Goal: Task Accomplishment & Management: Manage account settings

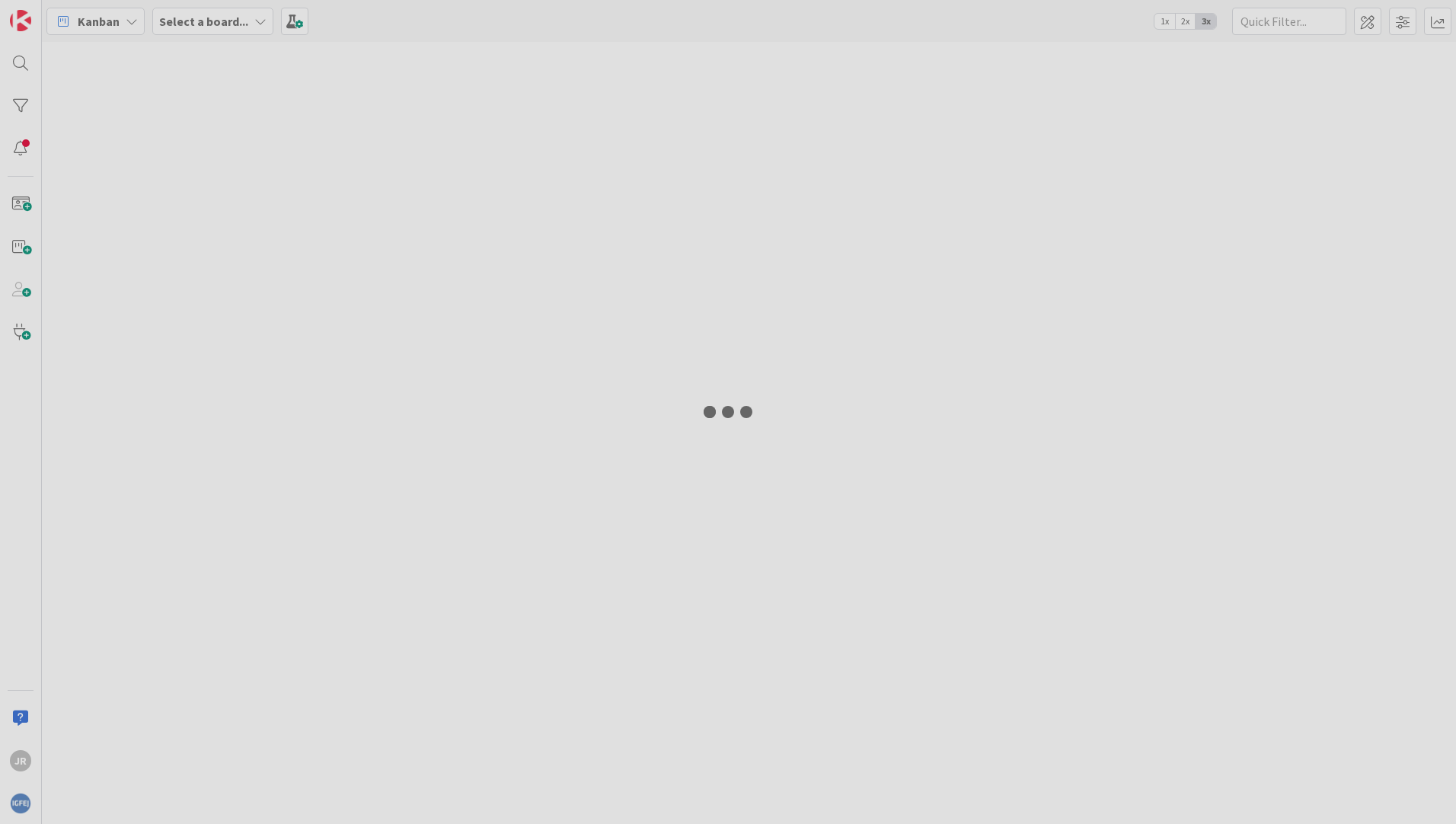
type input "obito"
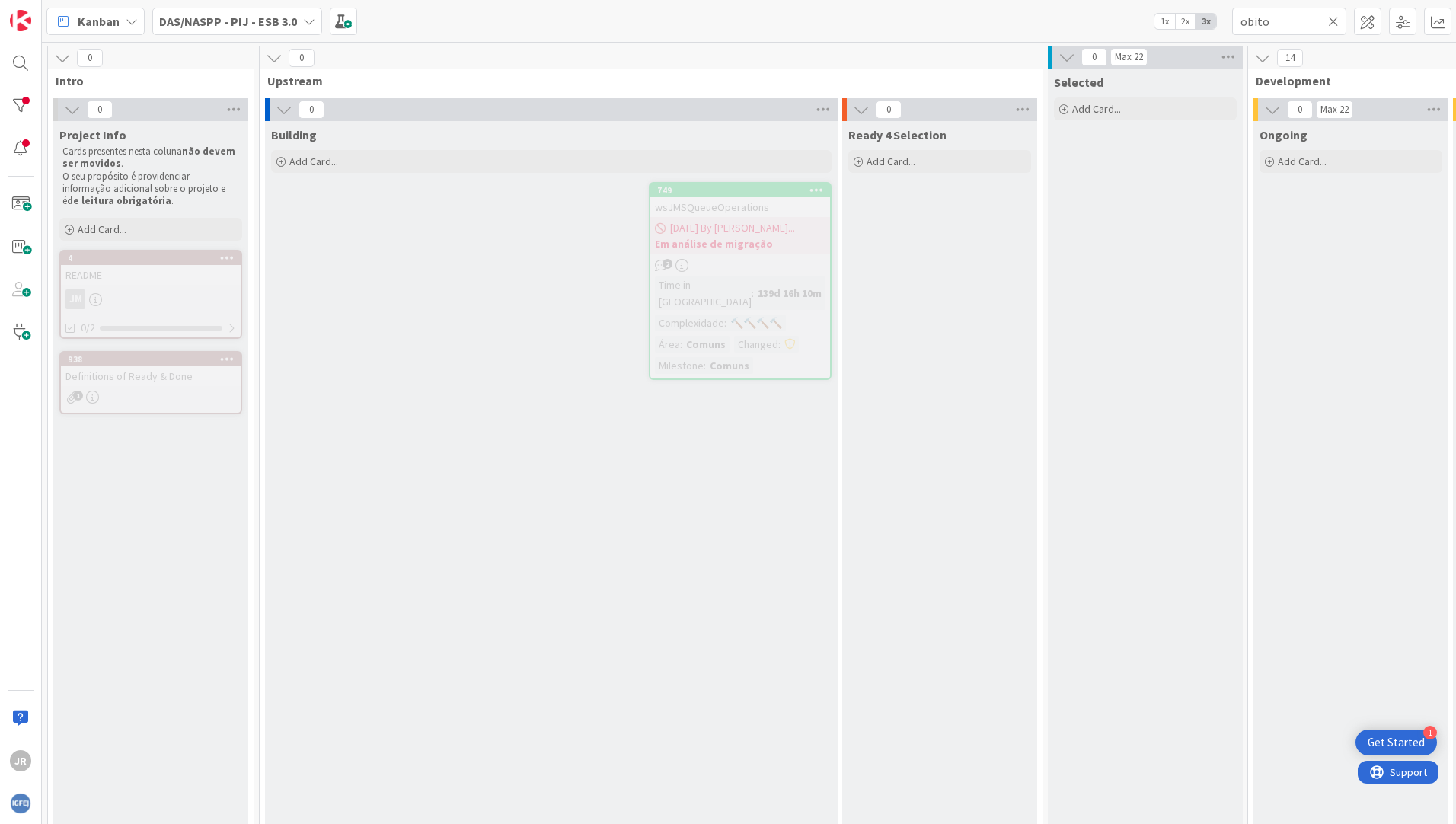
click at [306, 26] on icon at bounding box center [309, 22] width 12 height 12
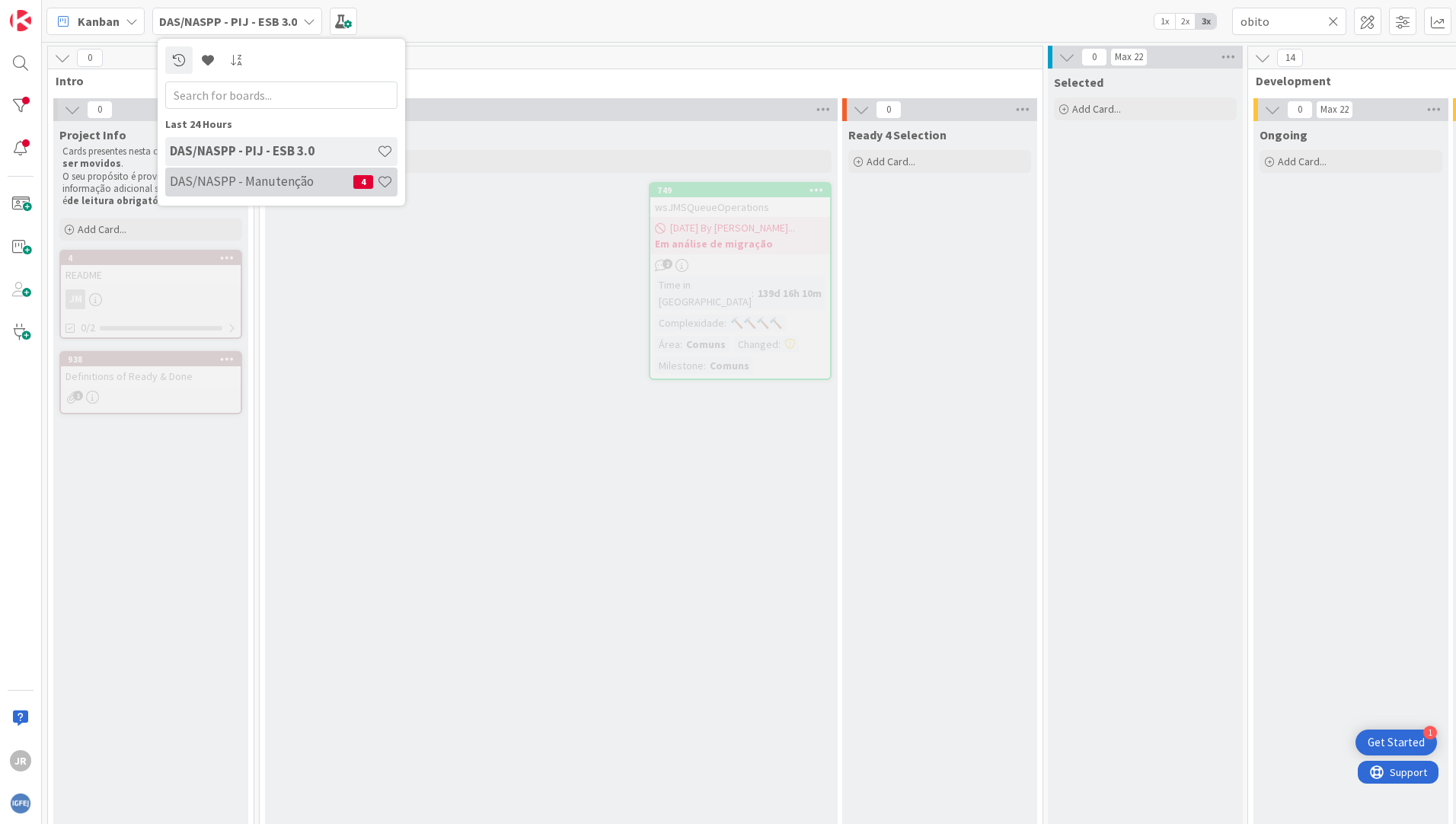
click at [268, 182] on h4 "DAS/NASPP - Manutenção" at bounding box center [262, 181] width 184 height 15
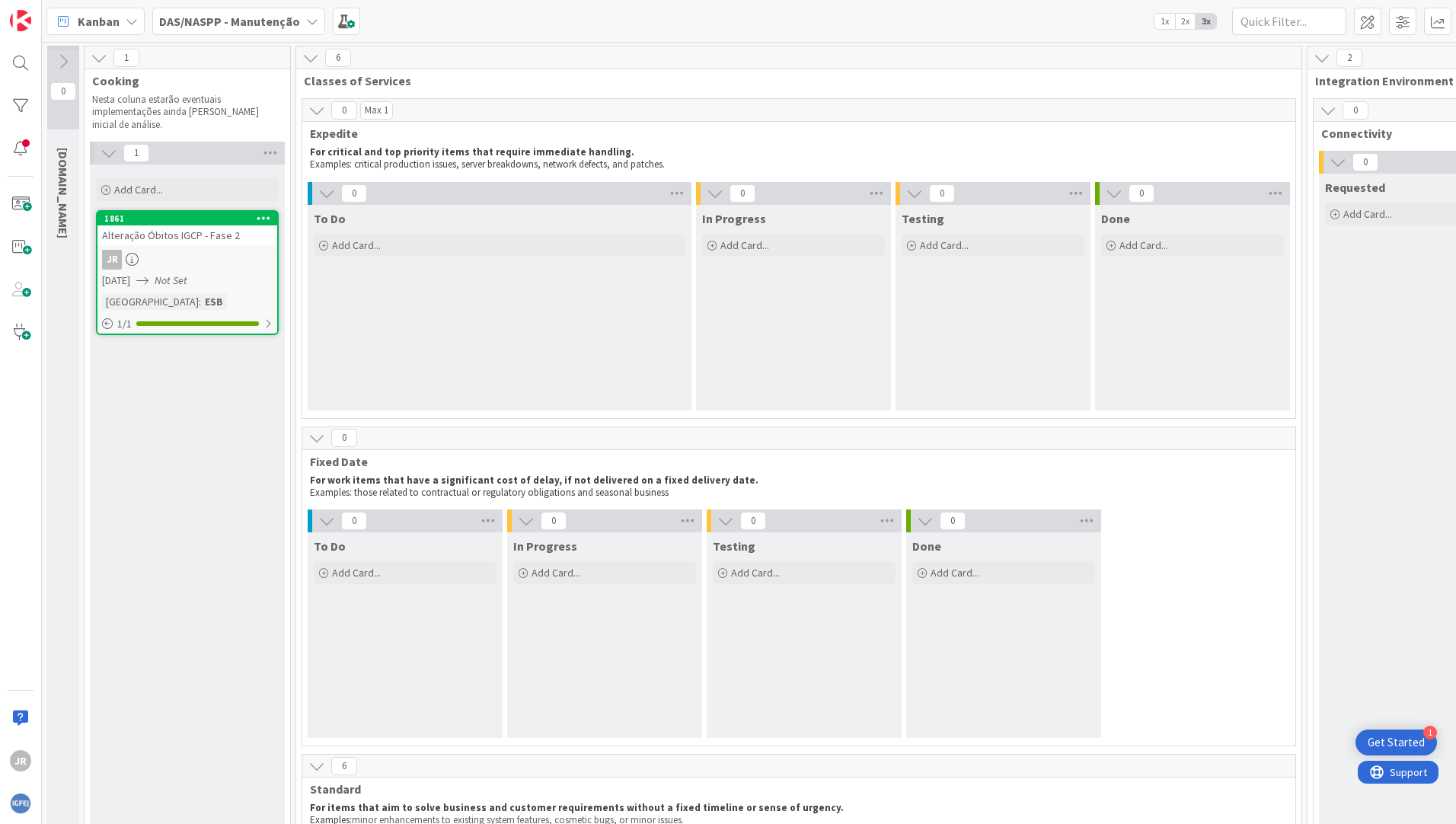
click at [1271, 627] on div "0 To Do Add Card... 0 In Progress Add Card... 0 Testing Add Card... 0 Done Add …" at bounding box center [799, 628] width 987 height 236
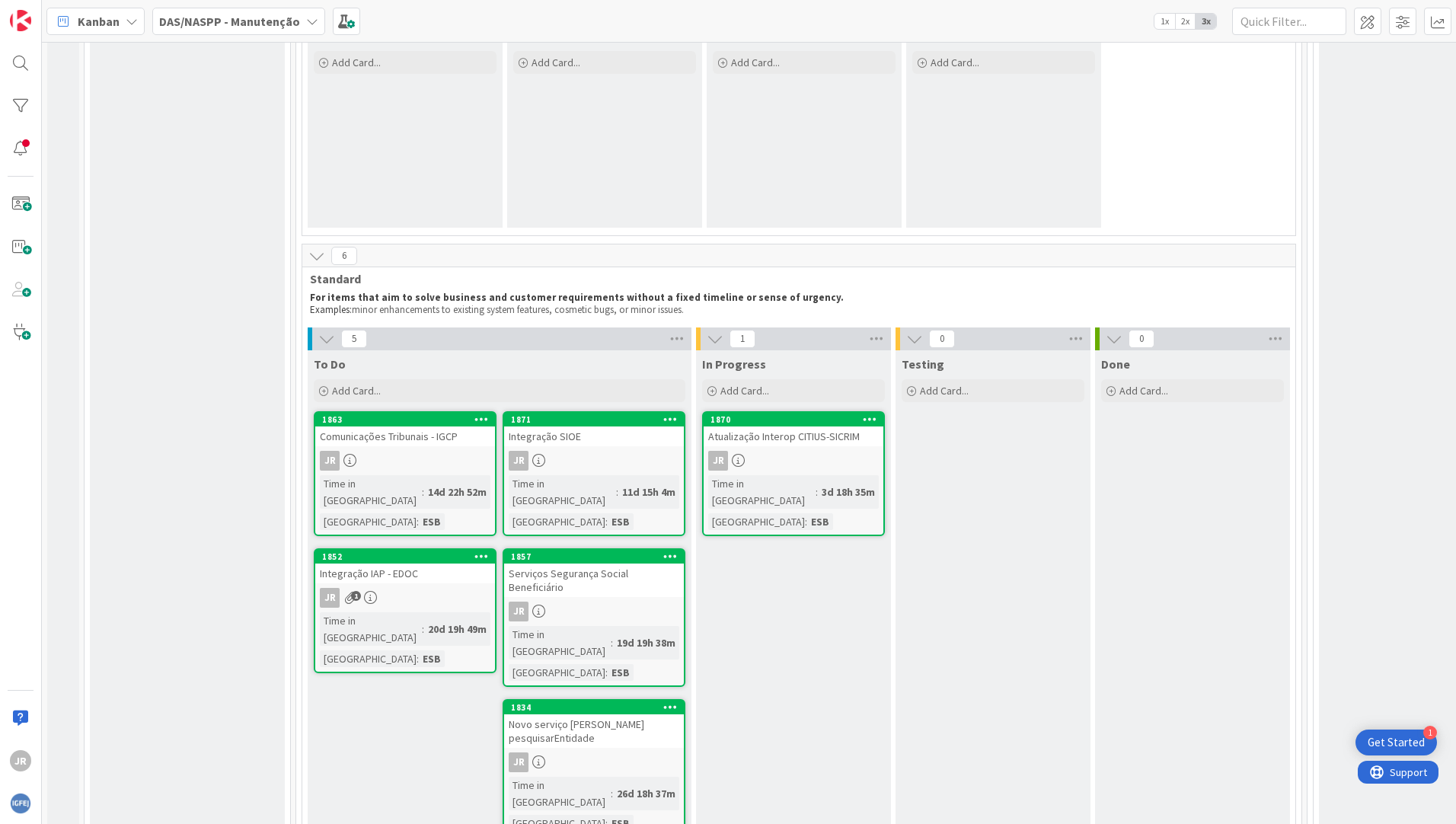
scroll to position [533, 0]
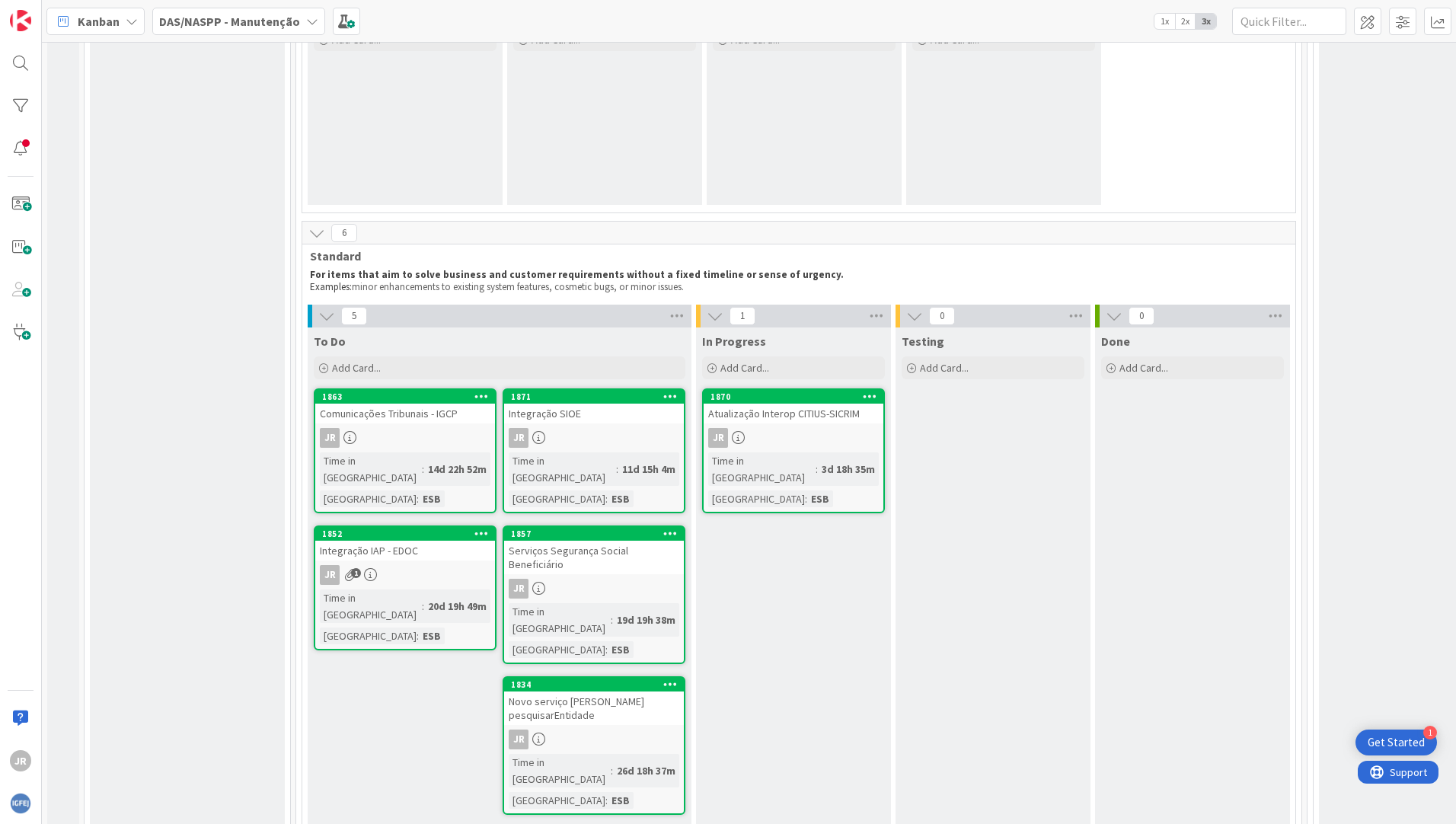
click at [571, 412] on div "Integração SIOE" at bounding box center [594, 414] width 180 height 20
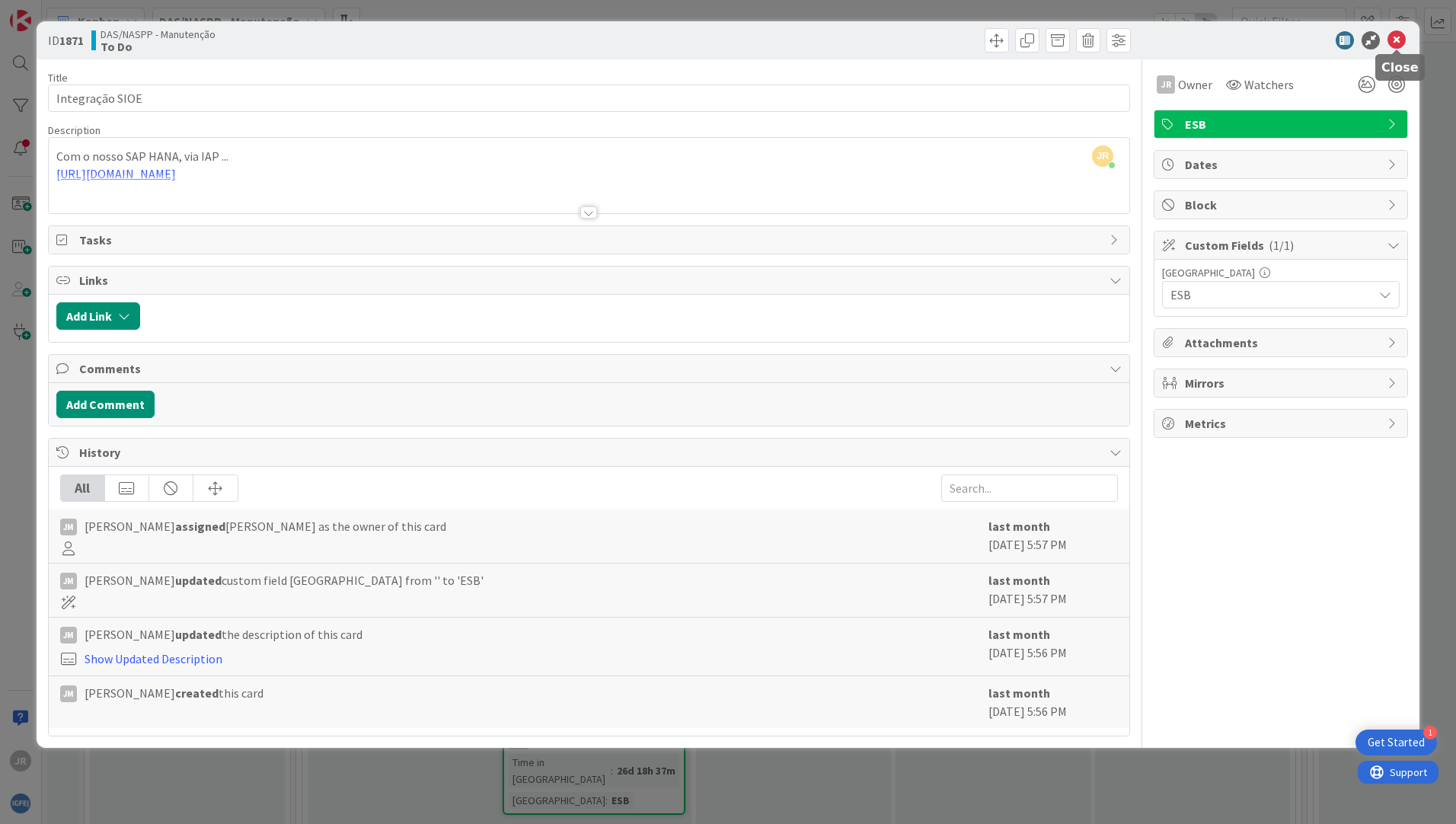
click at [1393, 40] on icon at bounding box center [1397, 40] width 19 height 19
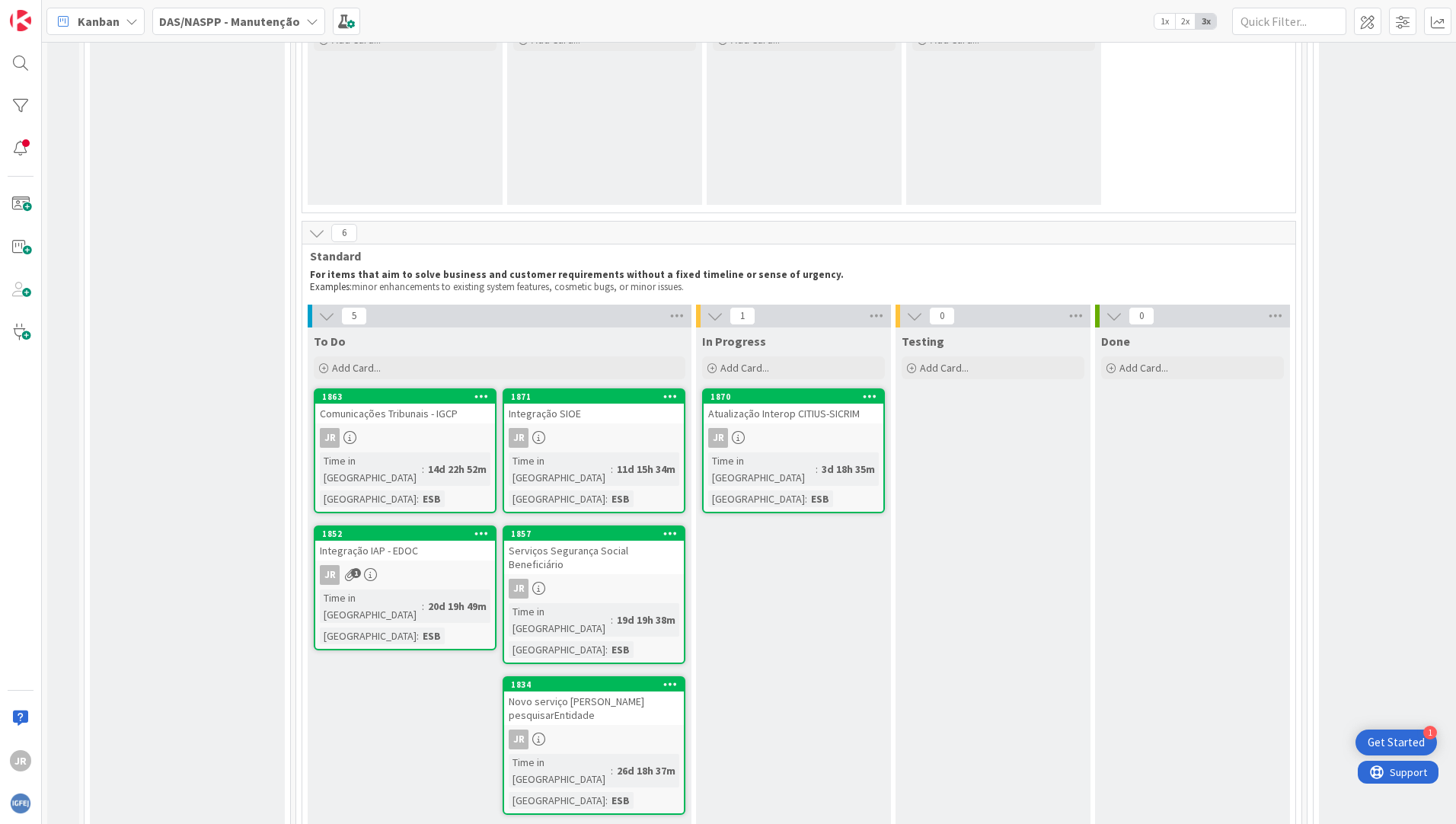
drag, startPoint x: 1369, startPoint y: 378, endPoint x: 1338, endPoint y: 380, distance: 31.1
click at [1369, 378] on div "Requested Add Card..." at bounding box center [1417, 398] width 195 height 1514
click at [605, 402] on div "1871" at bounding box center [598, 397] width 173 height 11
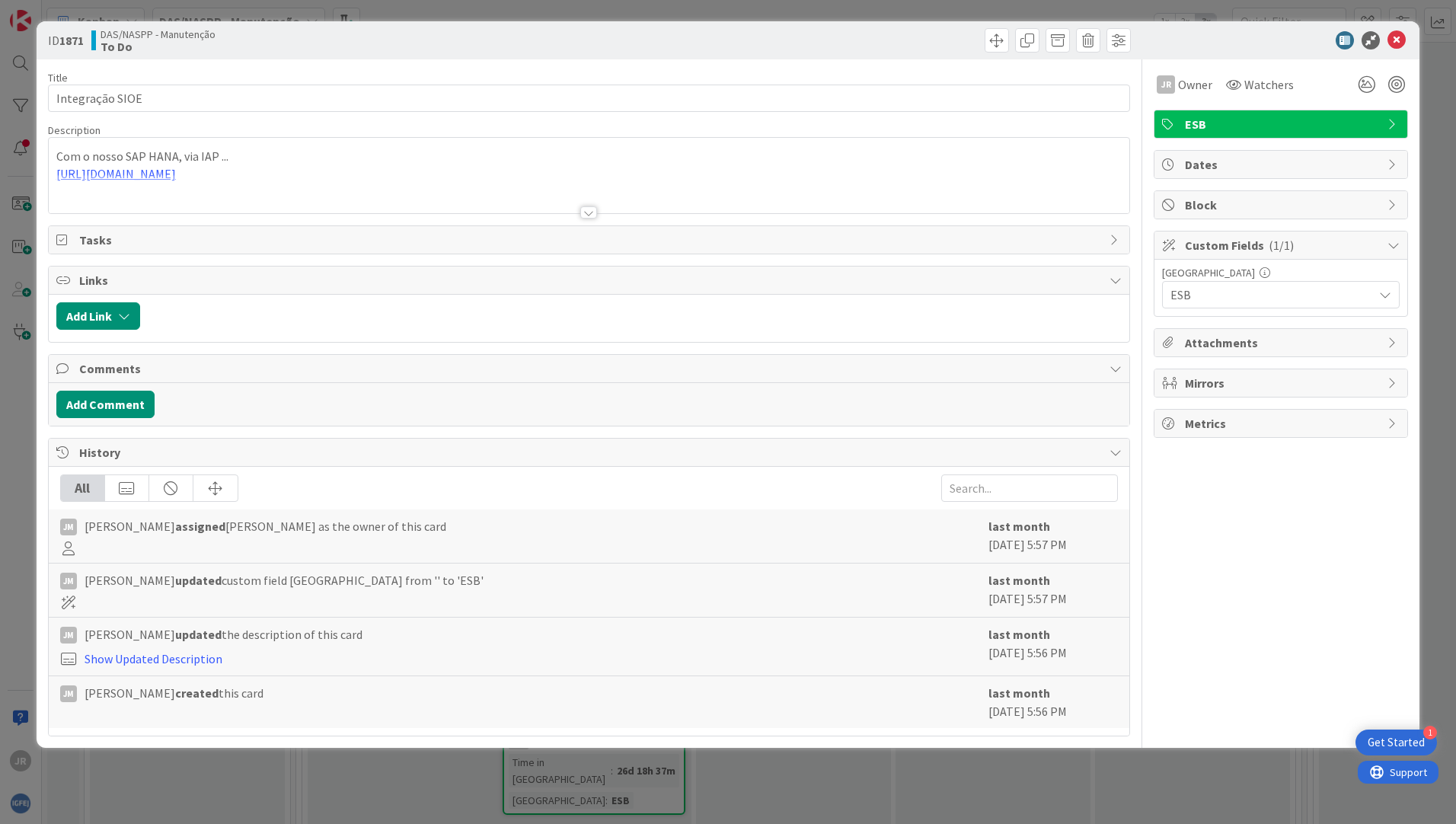
click at [97, 177] on div at bounding box center [589, 194] width 1081 height 39
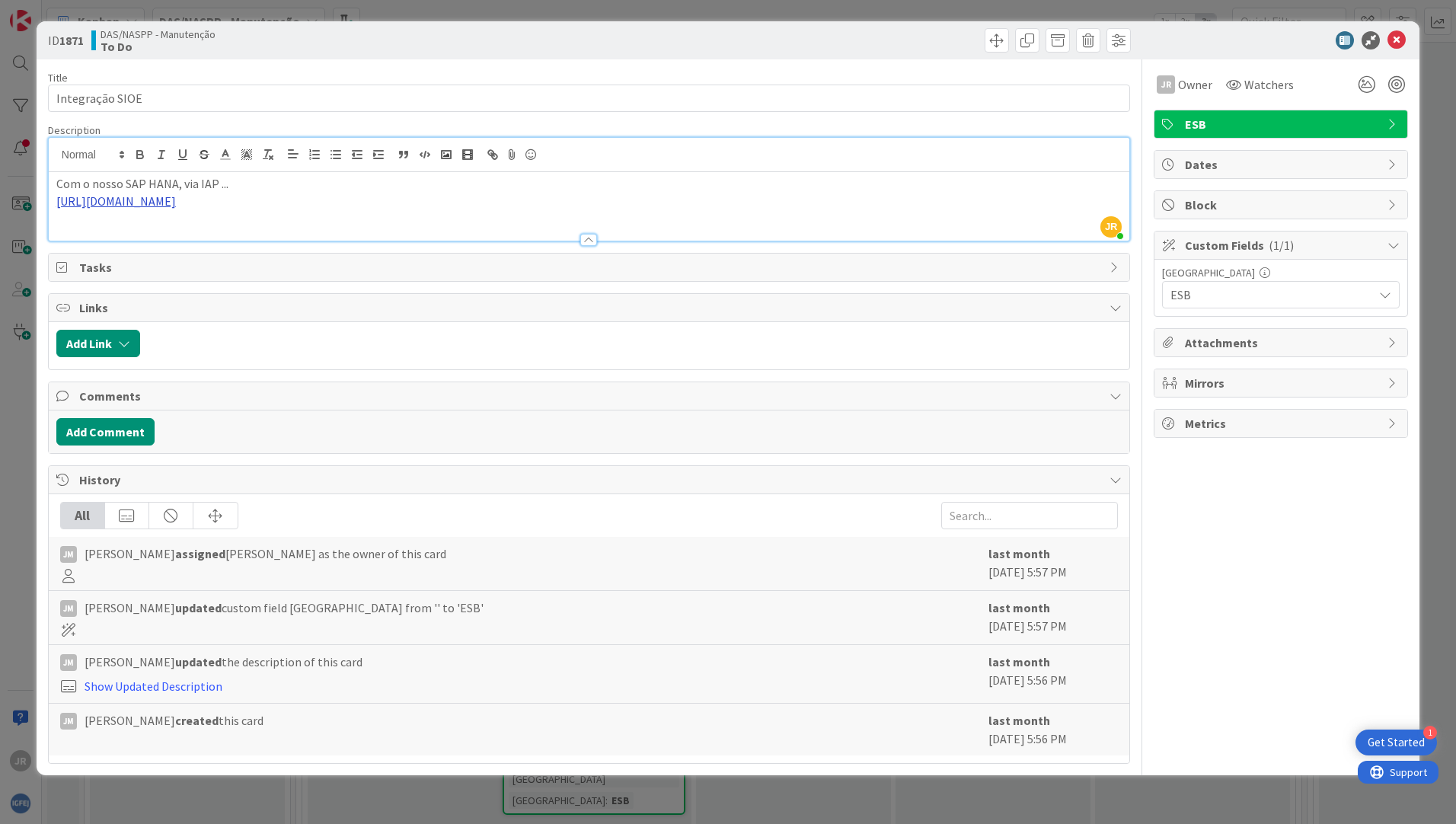
click at [93, 202] on link "[URL][DOMAIN_NAME]" at bounding box center [116, 201] width 120 height 15
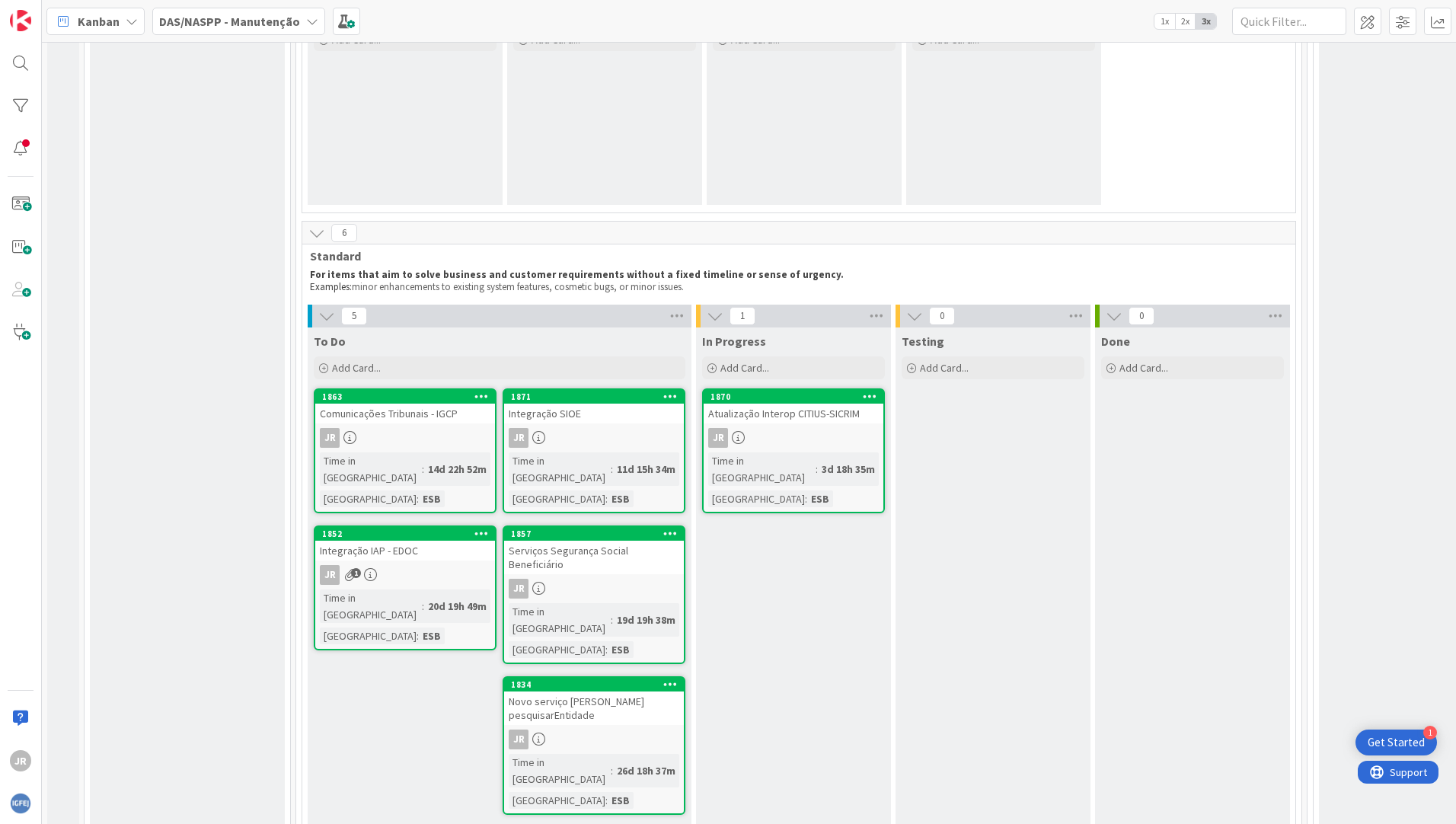
click at [420, 429] on div "JR" at bounding box center [405, 438] width 180 height 20
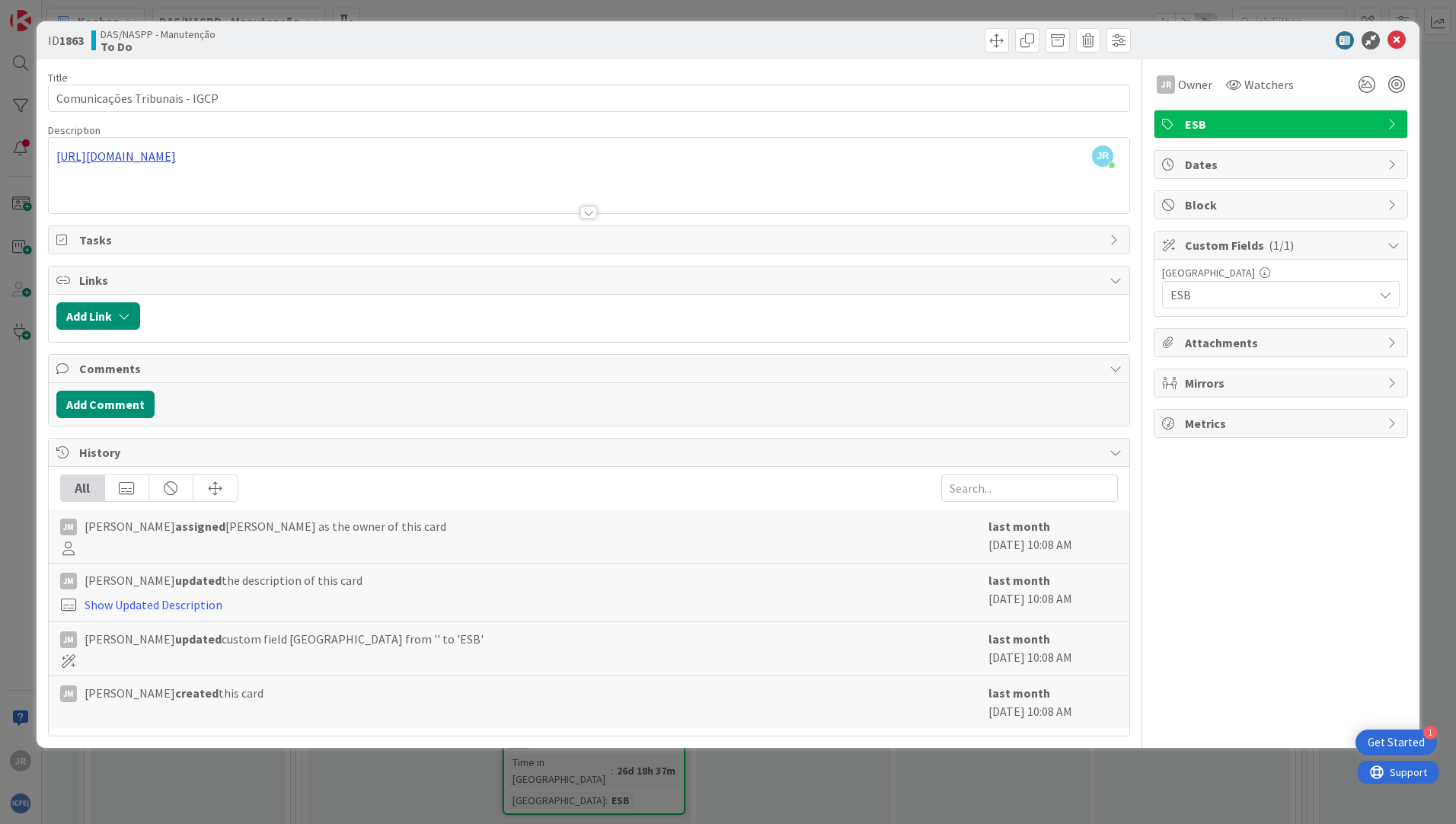
click at [161, 158] on div "JR [PERSON_NAME] just joined [URL][DOMAIN_NAME]" at bounding box center [589, 175] width 1081 height 76
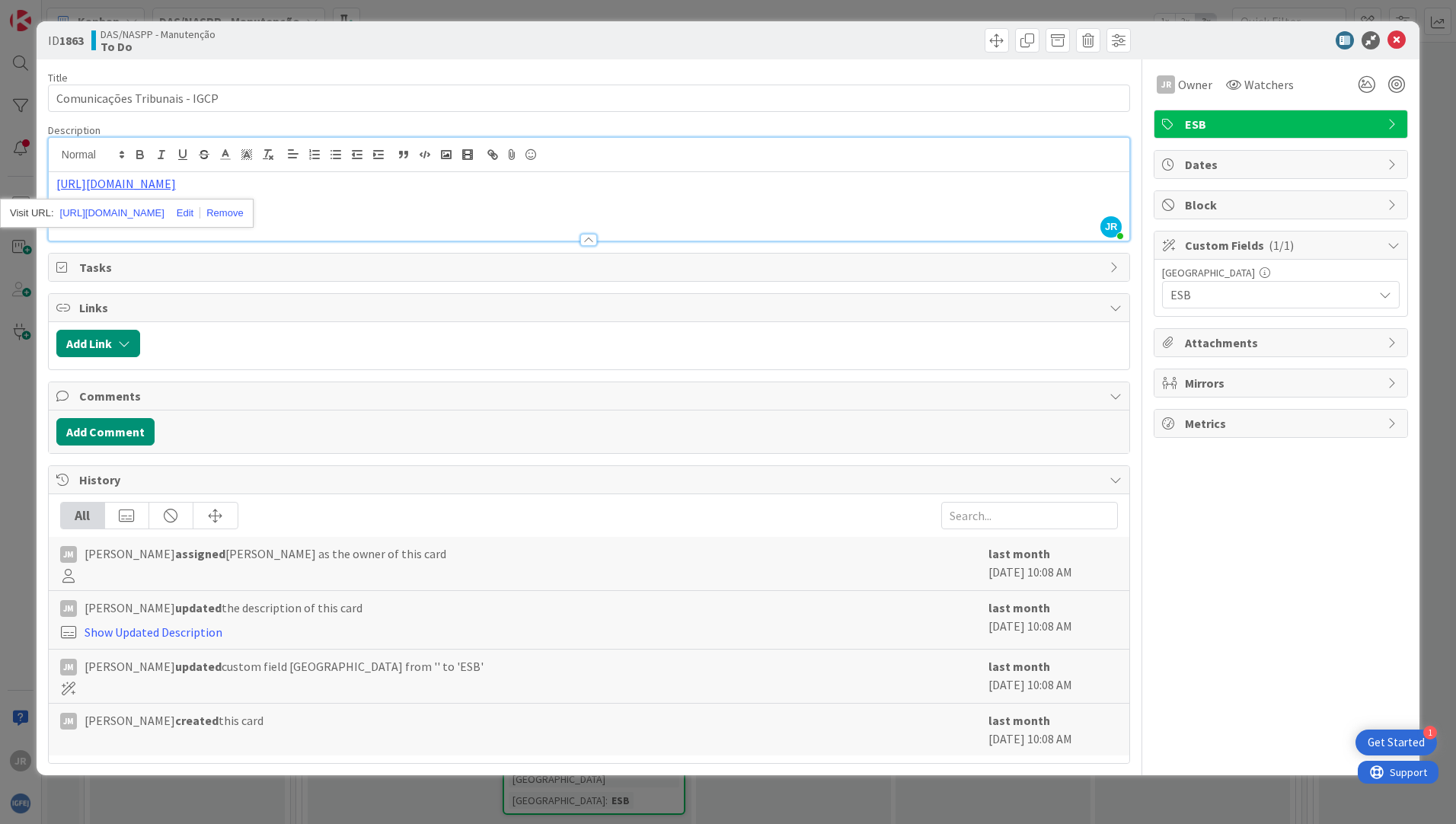
click at [1246, 41] on div at bounding box center [1273, 40] width 270 height 19
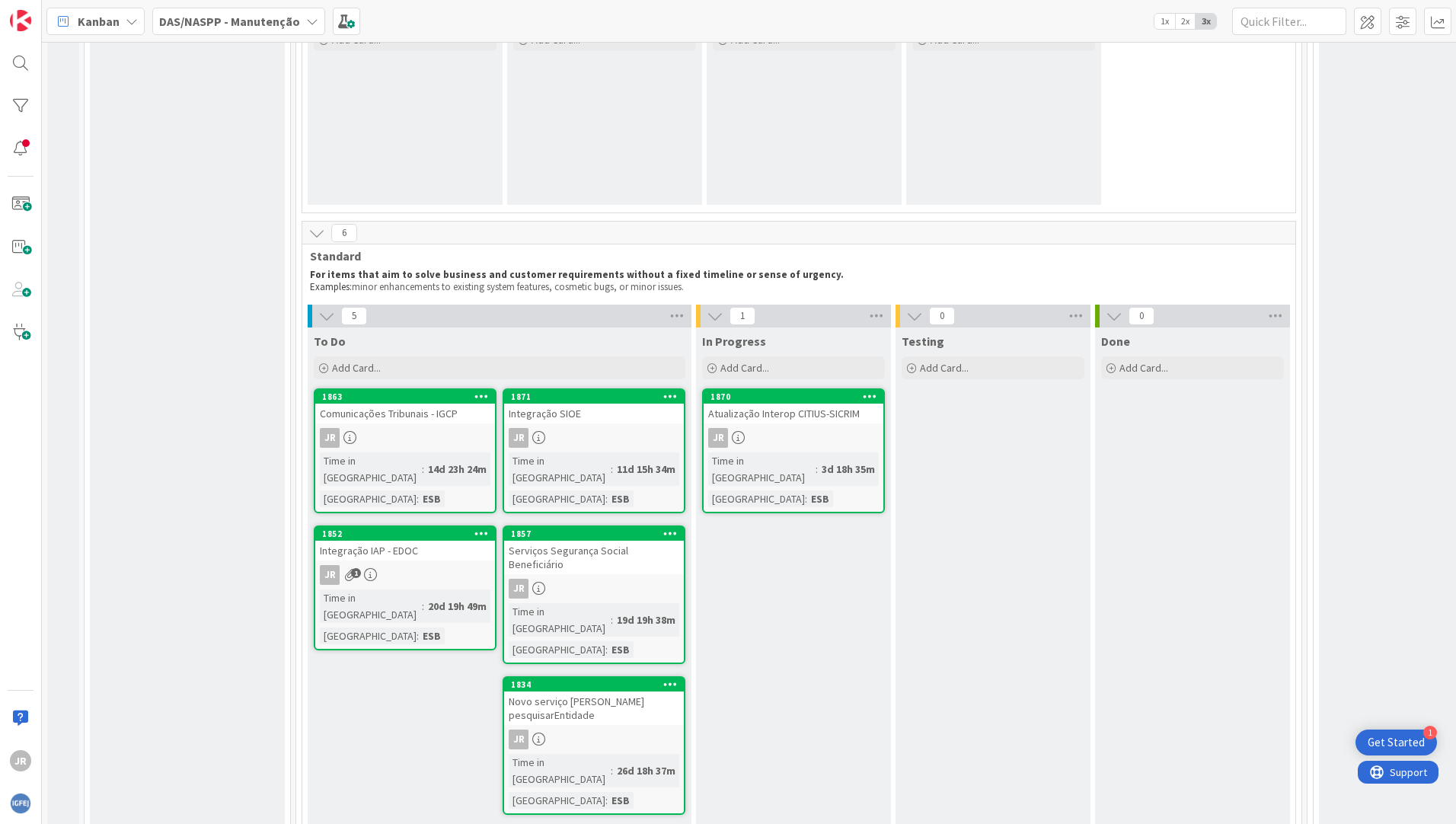
click at [464, 439] on div "JR" at bounding box center [405, 438] width 180 height 20
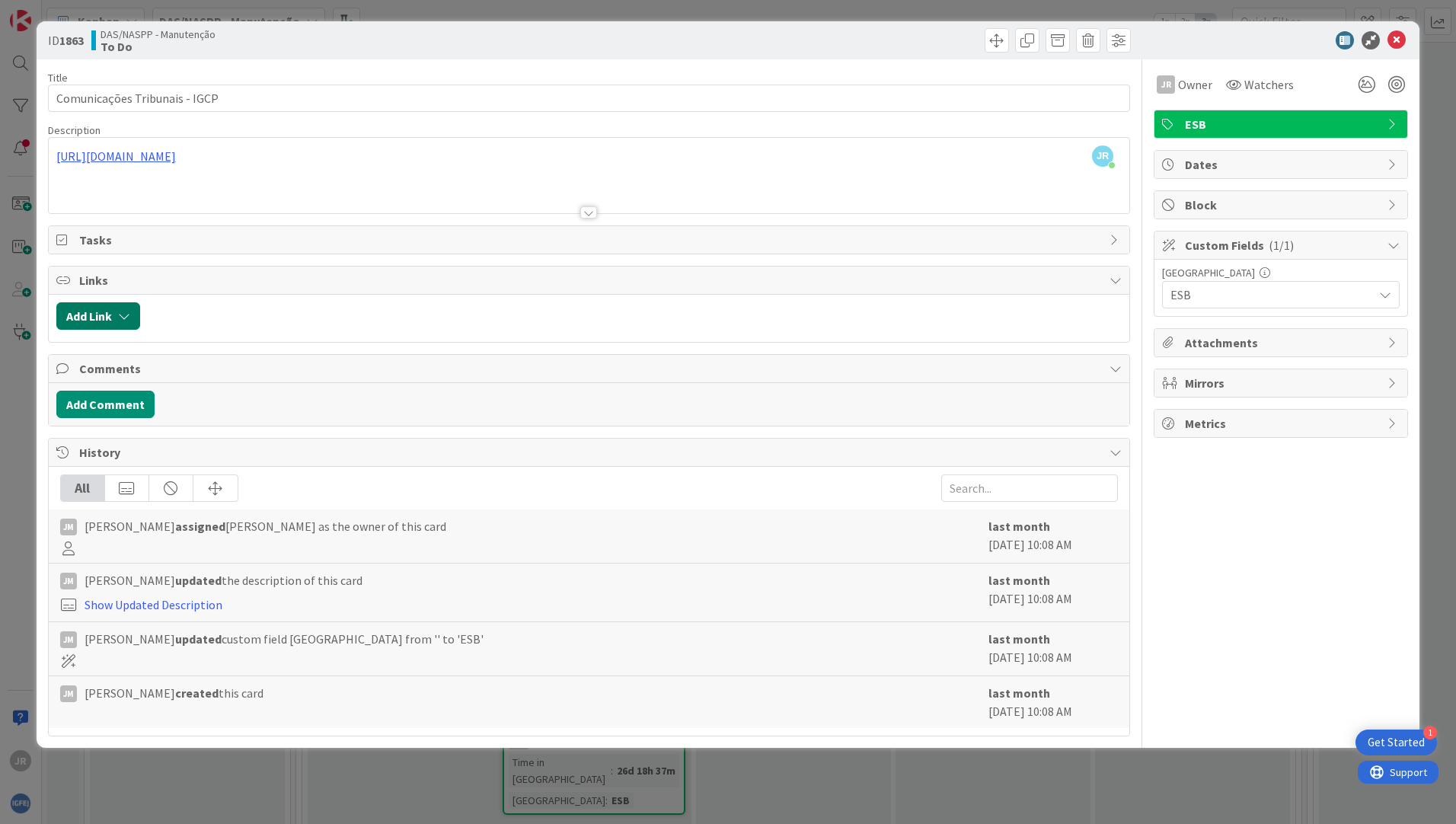
click at [130, 315] on icon "button" at bounding box center [124, 316] width 12 height 12
click at [249, 415] on div "Current Board" at bounding box center [171, 410] width 213 height 27
click at [628, 417] on div "Add Comment" at bounding box center [589, 404] width 1066 height 27
click at [131, 319] on icon "button" at bounding box center [124, 316] width 12 height 12
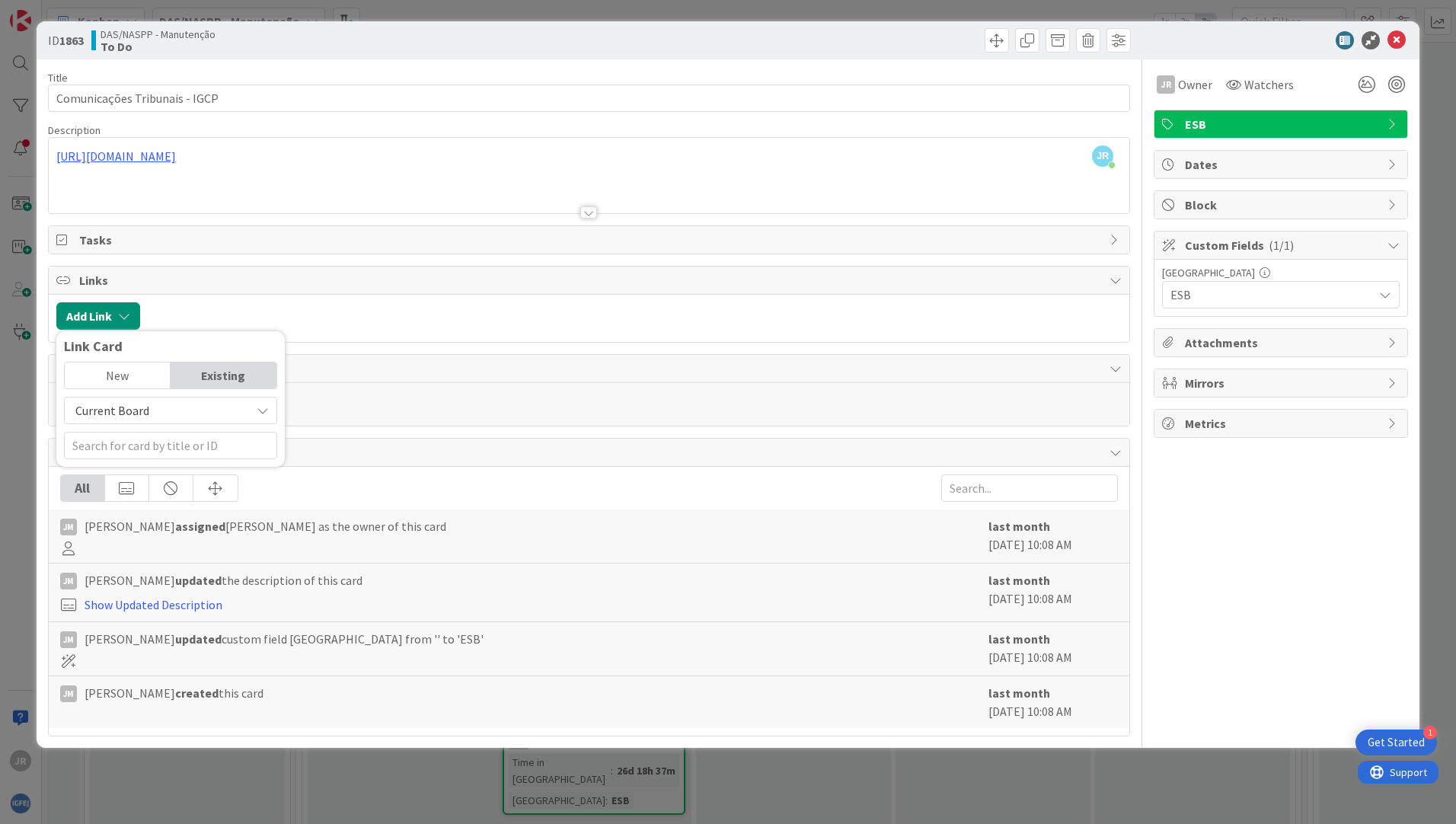
click at [121, 379] on div "New" at bounding box center [117, 375] width 106 height 26
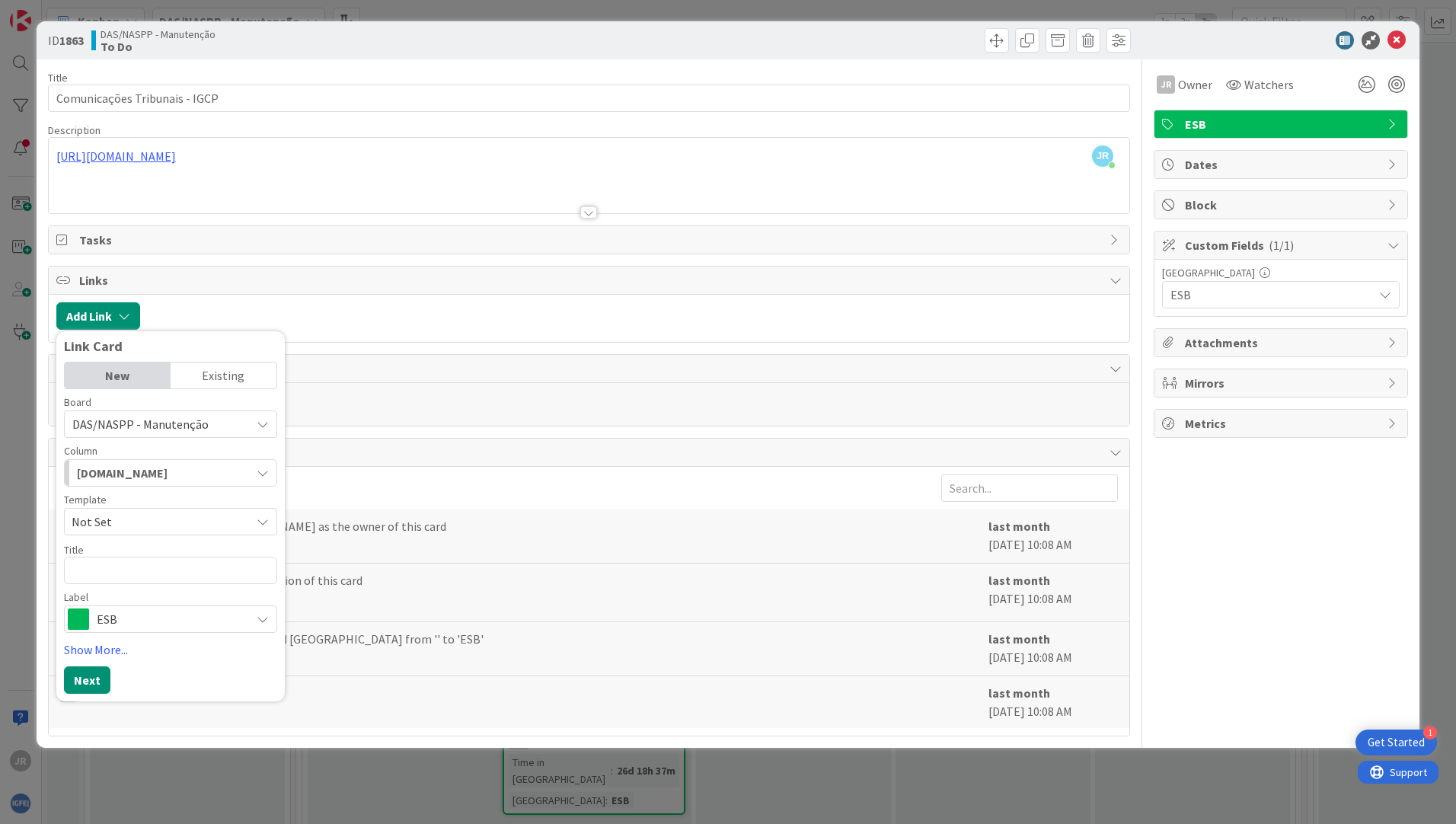
click at [250, 420] on div "DAS/NASPP - Manutenção" at bounding box center [171, 423] width 213 height 27
click at [117, 643] on link "Show More..." at bounding box center [171, 649] width 213 height 19
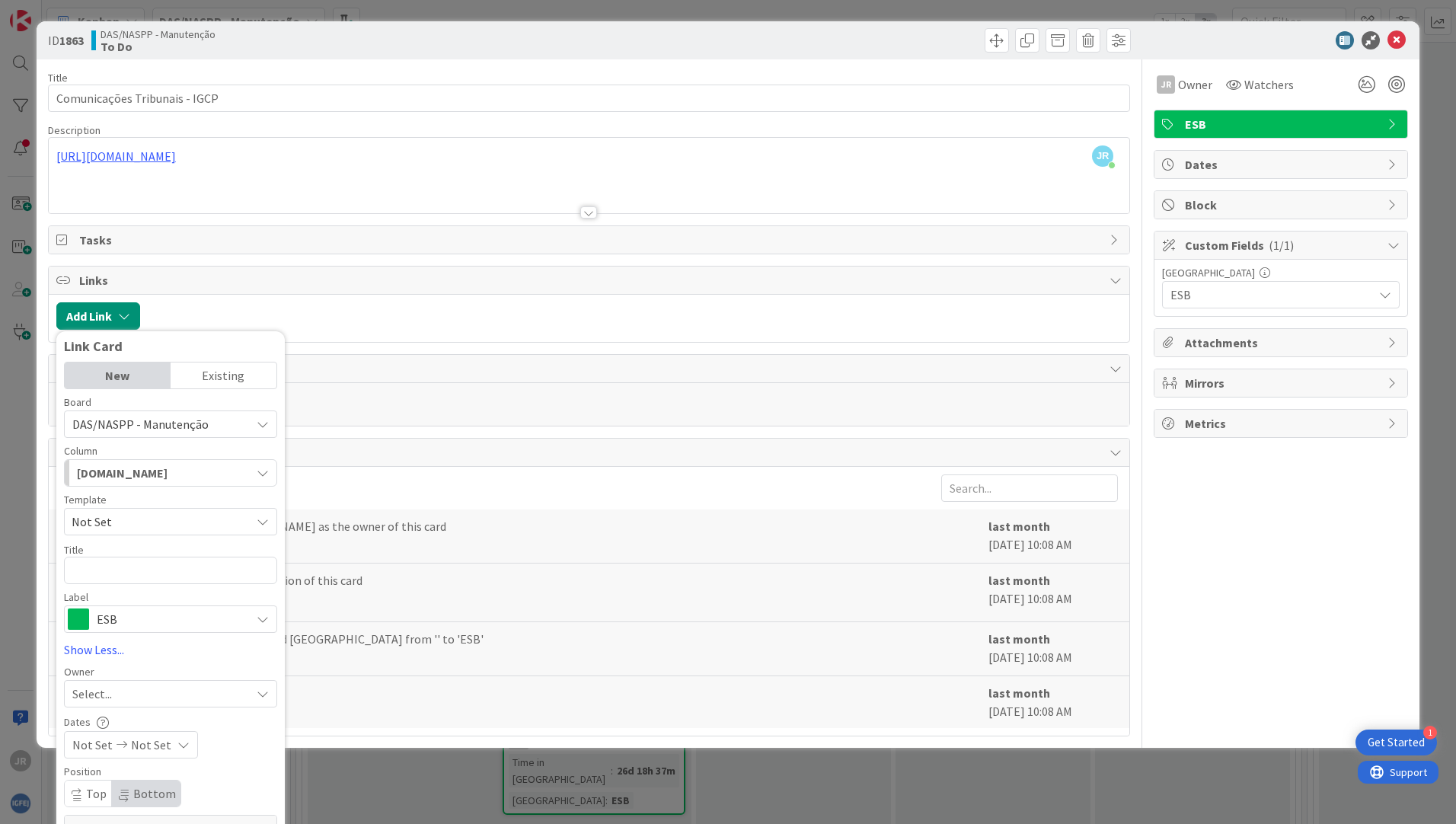
click at [223, 375] on div "Existing" at bounding box center [223, 375] width 106 height 26
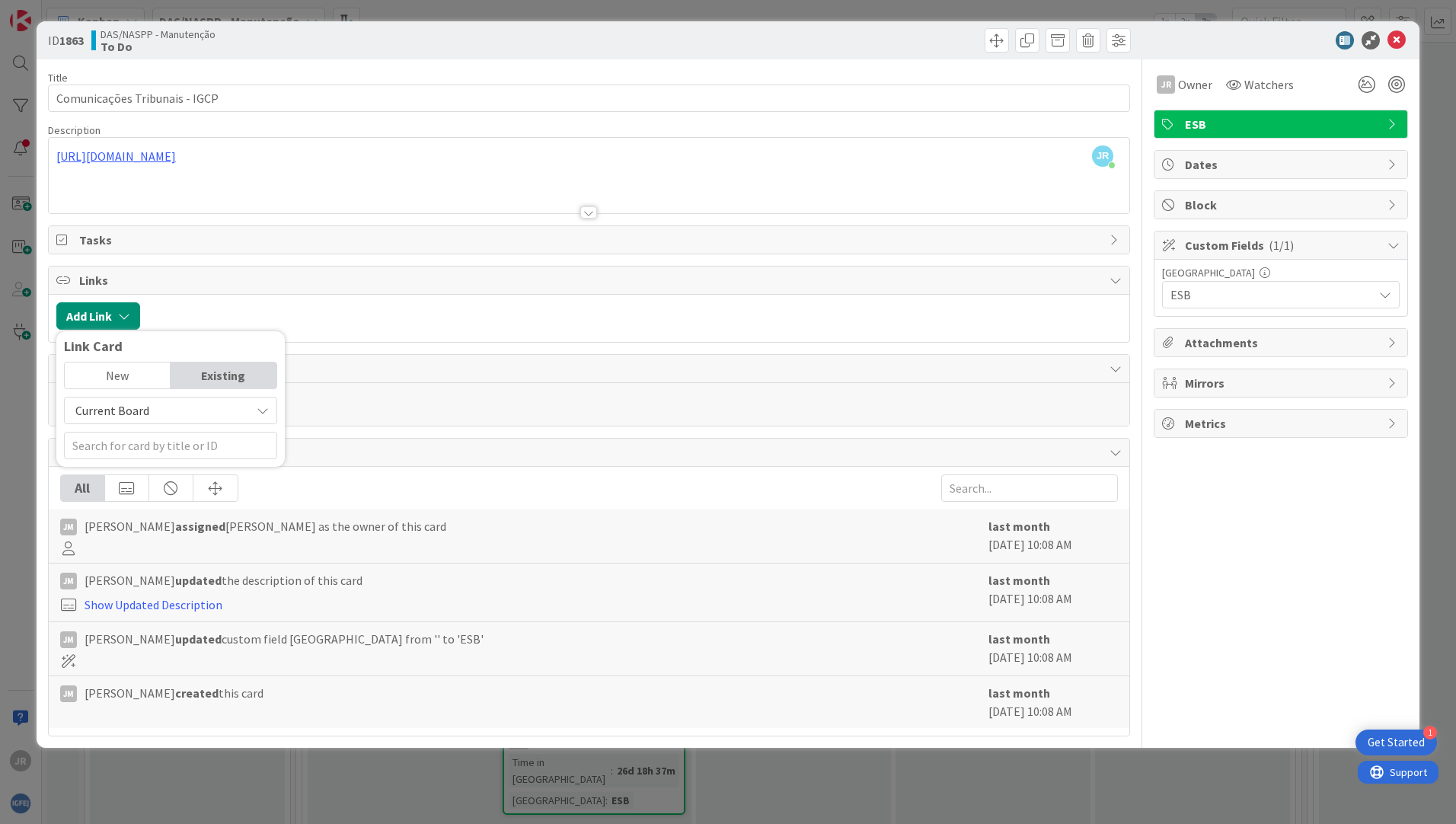
click at [484, 303] on div at bounding box center [634, 315] width 974 height 27
click at [1400, 38] on icon at bounding box center [1397, 40] width 19 height 19
